Goal: Navigation & Orientation: Find specific page/section

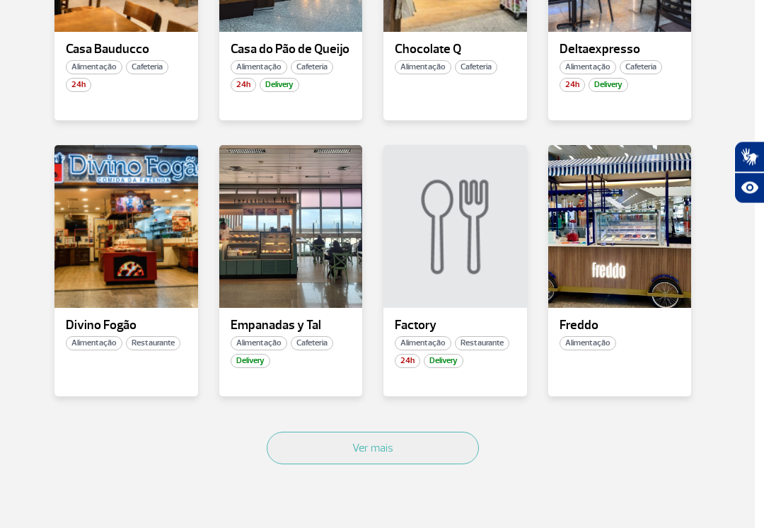
scroll to position [825, 9]
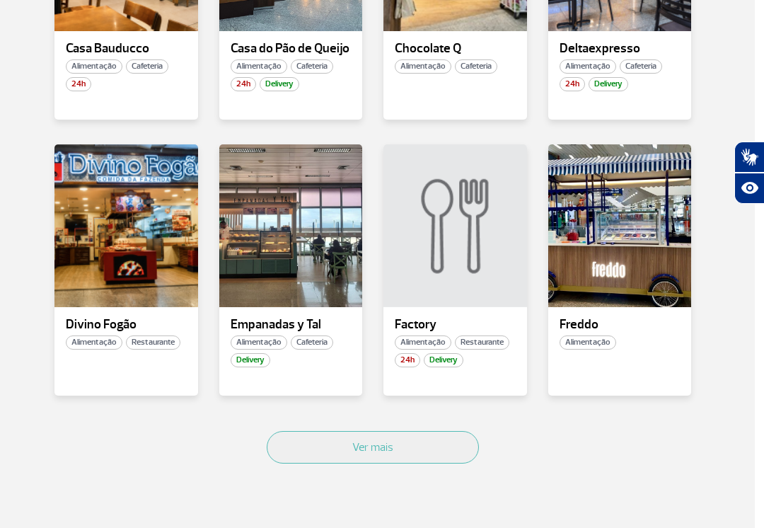
click at [389, 450] on button "Ver mais" at bounding box center [373, 447] width 212 height 33
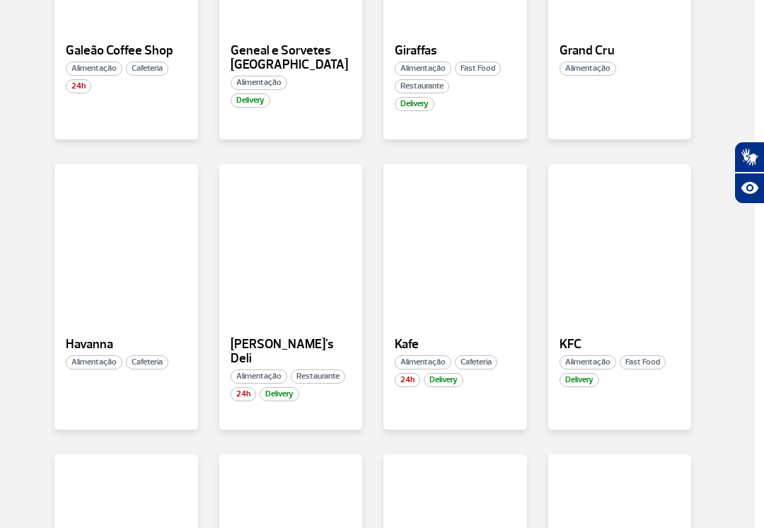
scroll to position [1387, 9]
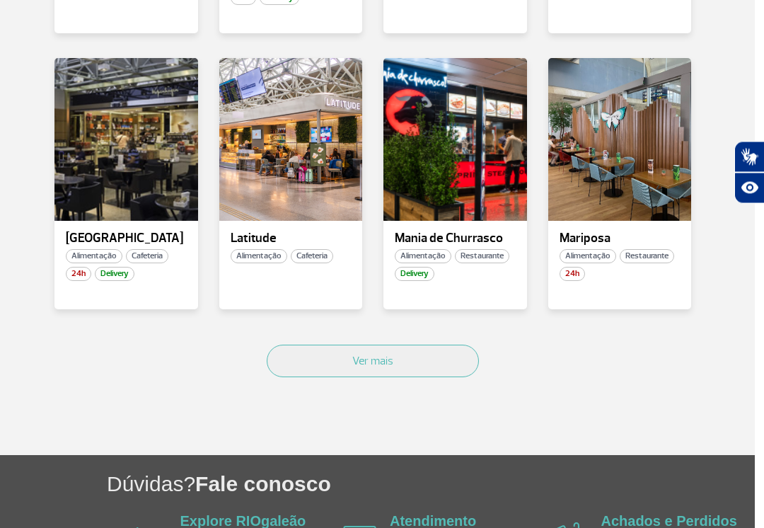
click at [413, 345] on button "Ver mais" at bounding box center [373, 361] width 212 height 33
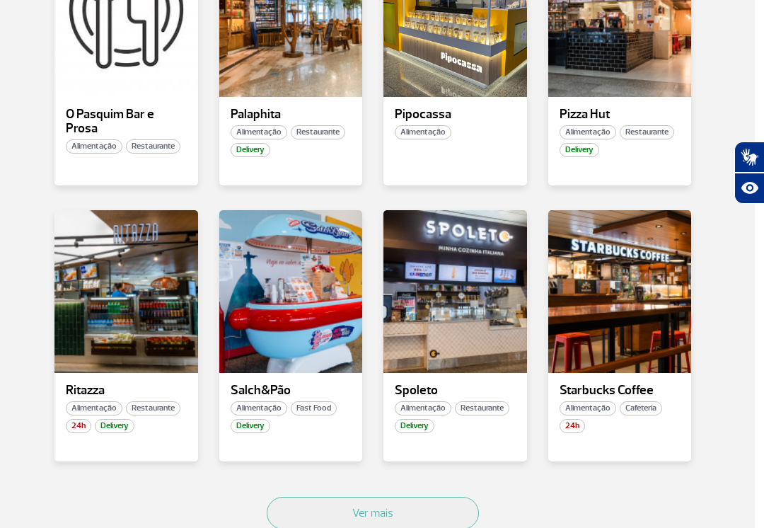
scroll to position [2474, 9]
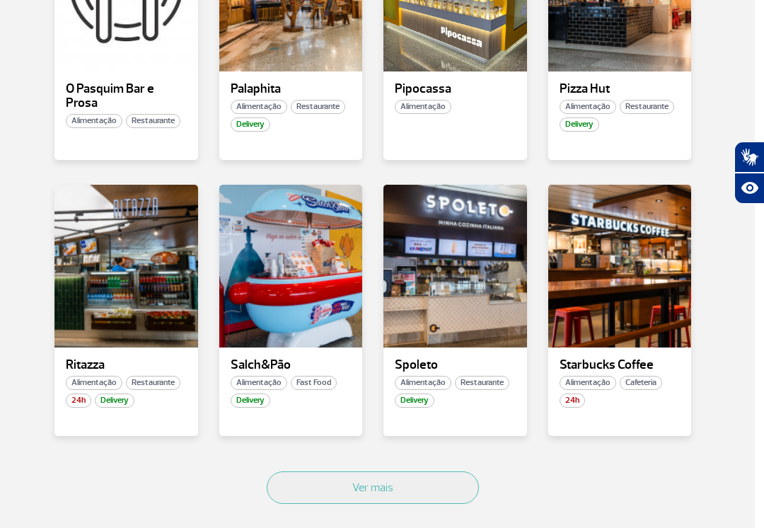
click at [413, 471] on button "Ver mais" at bounding box center [373, 487] width 212 height 33
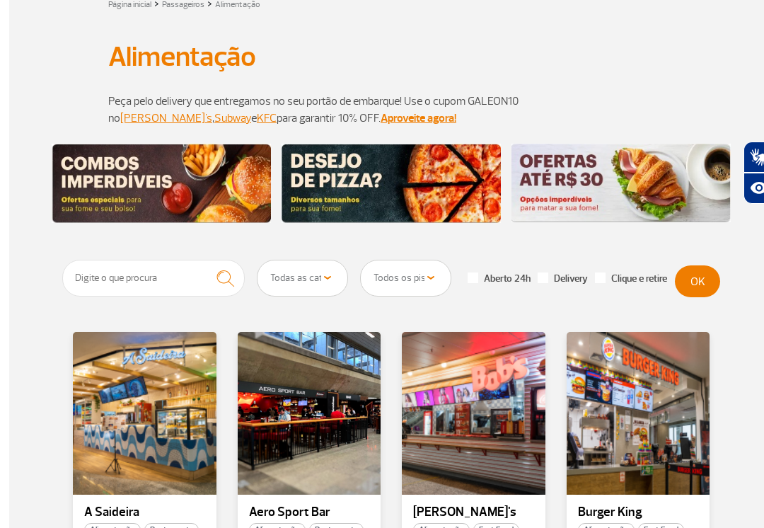
scroll to position [0, 0]
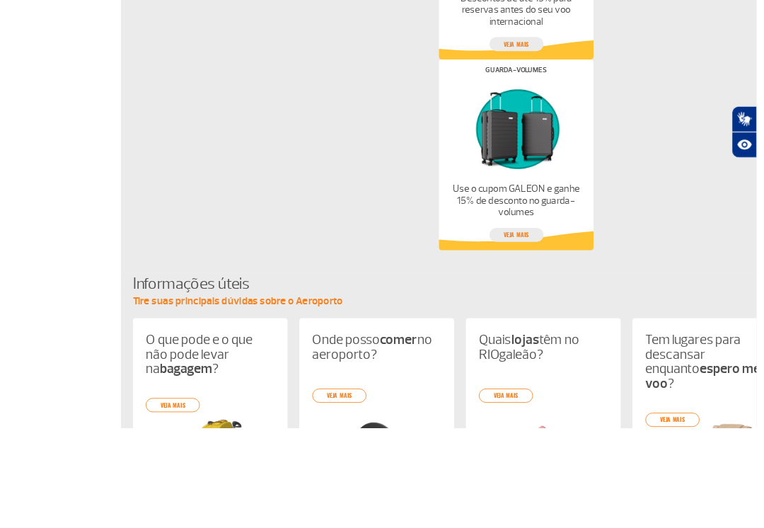
scroll to position [1283, 9]
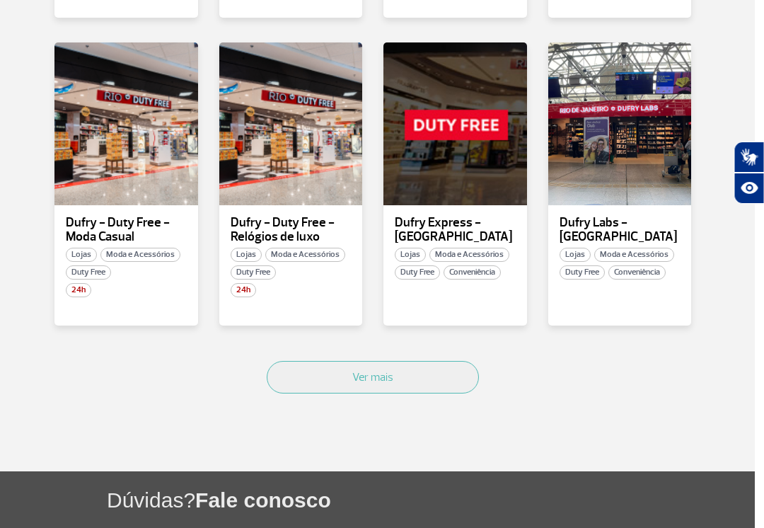
scroll to position [875, 9]
click at [436, 368] on button "Ver mais" at bounding box center [373, 377] width 212 height 33
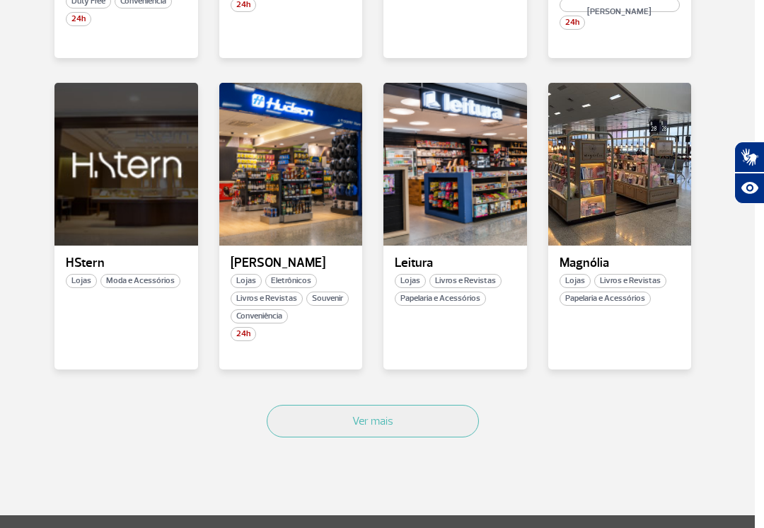
scroll to position [1767, 9]
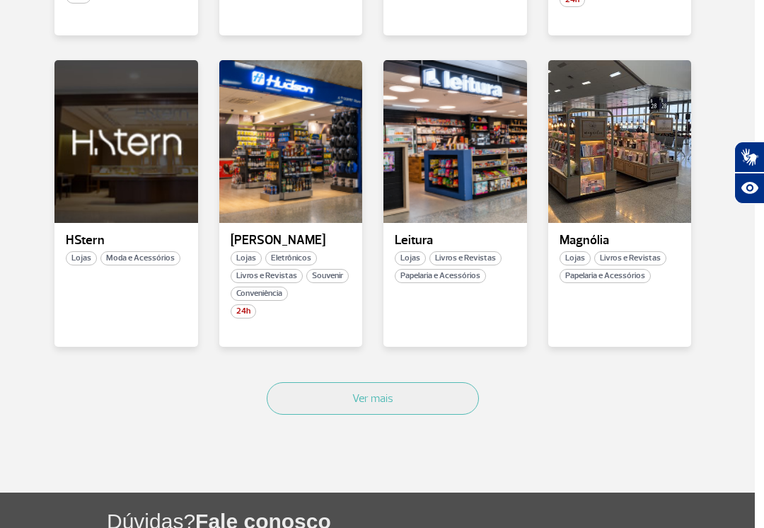
click at [435, 382] on button "Ver mais" at bounding box center [373, 398] width 212 height 33
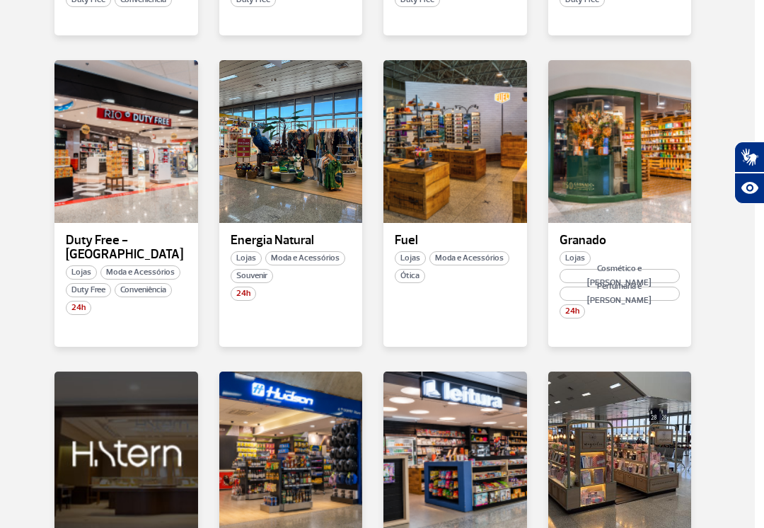
scroll to position [1455, 9]
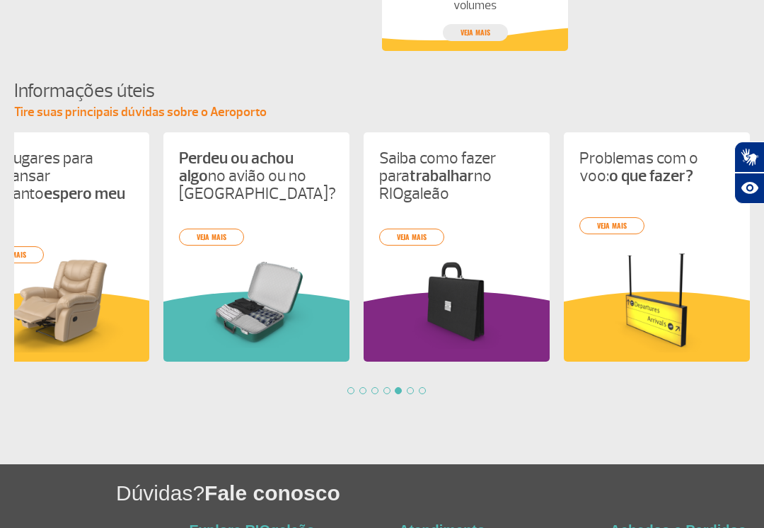
scroll to position [1325, 9]
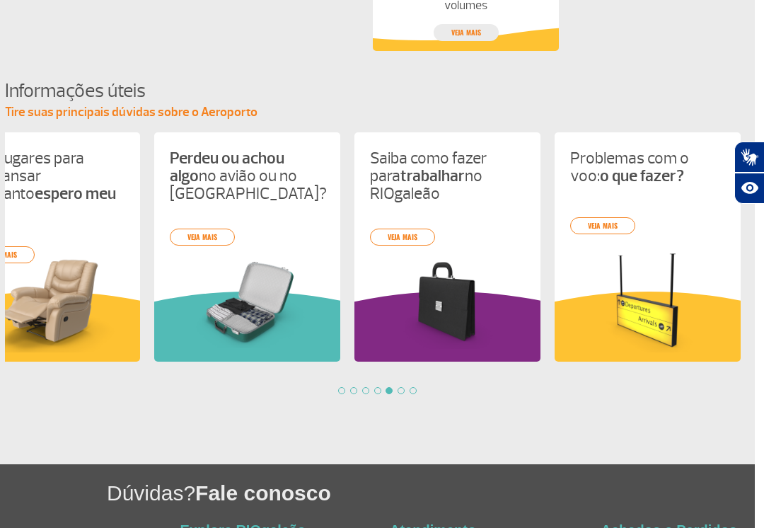
click at [417, 389] on div at bounding box center [413, 390] width 7 height 7
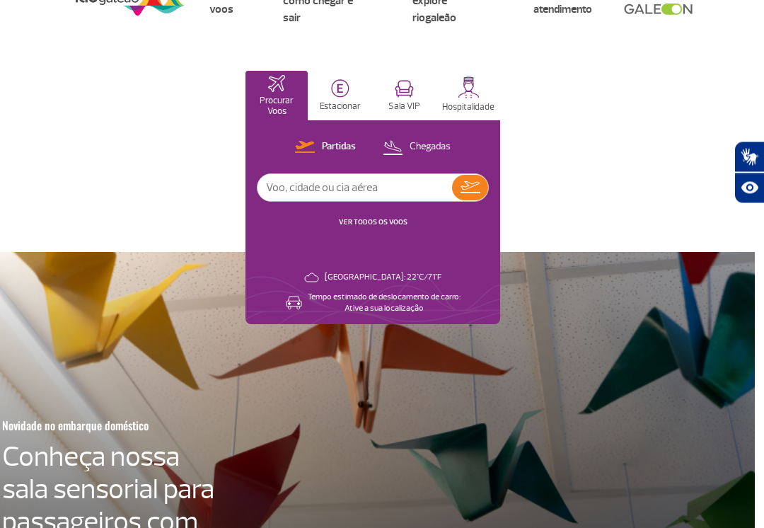
scroll to position [0, 9]
